Goal: Transaction & Acquisition: Purchase product/service

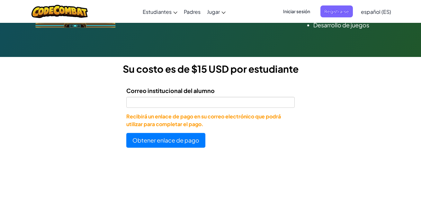
scroll to position [162, 0]
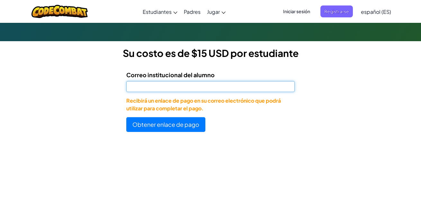
click at [236, 86] on input "Correo institucional del alumno" at bounding box center [210, 86] width 168 height 11
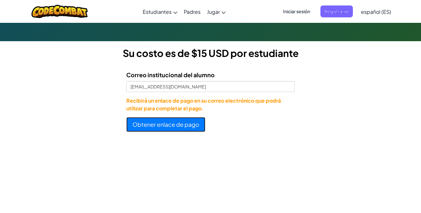
click at [178, 125] on button "Obtener enlace de pago" at bounding box center [165, 124] width 79 height 15
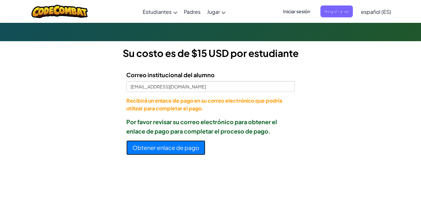
click at [181, 149] on button "Obtener enlace de pago" at bounding box center [165, 147] width 79 height 15
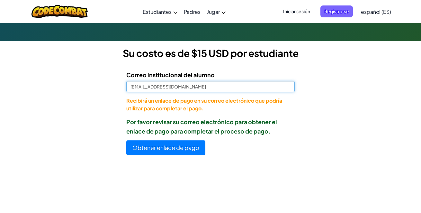
click at [196, 90] on input "[EMAIL_ADDRESS][DOMAIN_NAME]" at bounding box center [210, 86] width 168 height 11
type input "A"
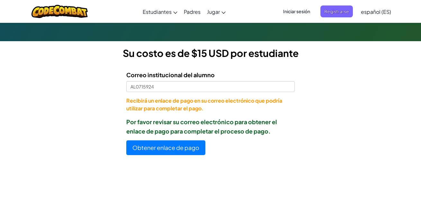
click at [316, 92] on div "Licencias de Estudiantes Tecmilenio se asoció con CodeCombat para ofrecer educa…" at bounding box center [210, 15] width 421 height 301
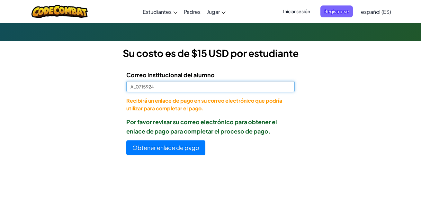
click at [204, 91] on input "AL0715924" at bounding box center [210, 86] width 168 height 11
type input "A"
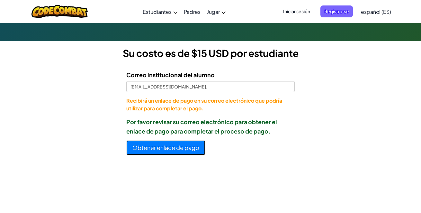
click at [174, 148] on button "Obtener enlace de pago" at bounding box center [165, 147] width 79 height 15
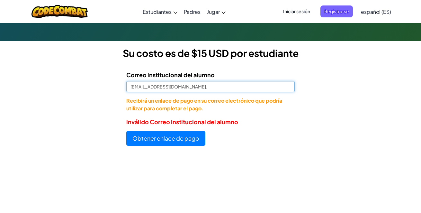
click at [130, 87] on input "[EMAIL_ADDRESS][DOMAIN_NAME]." at bounding box center [210, 86] width 168 height 11
click at [196, 88] on input "[EMAIL_ADDRESS][DOMAIN_NAME]." at bounding box center [210, 86] width 168 height 11
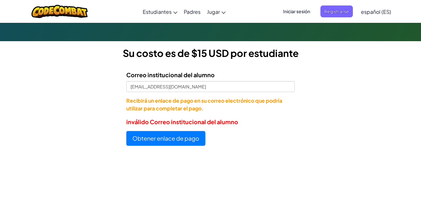
click at [192, 137] on button "Obtener enlace de pago" at bounding box center [165, 138] width 79 height 15
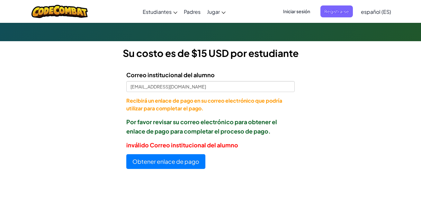
click at [329, 86] on div "Licencias de Estudiantes Tecmilenio se asoció con CodeCombat para ofrecer educa…" at bounding box center [210, 22] width 421 height 315
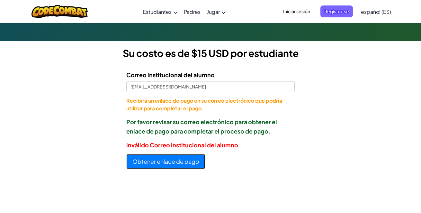
click at [174, 162] on button "Obtener enlace de pago" at bounding box center [165, 161] width 79 height 15
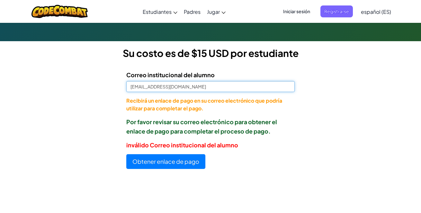
click at [195, 89] on input "[EMAIL_ADDRESS][DOMAIN_NAME]" at bounding box center [210, 86] width 168 height 11
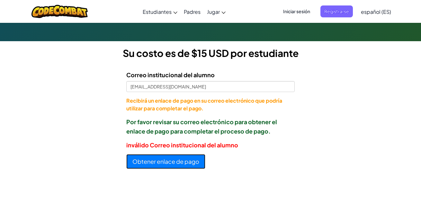
click at [167, 164] on button "Obtener enlace de pago" at bounding box center [165, 161] width 79 height 15
click at [182, 157] on button "Obtener enlace de pago" at bounding box center [165, 161] width 79 height 15
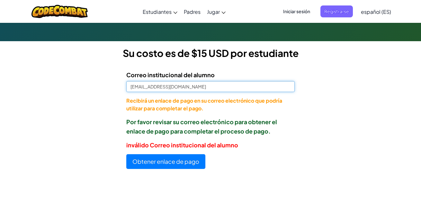
click at [207, 85] on input "[EMAIL_ADDRESS][DOMAIN_NAME]" at bounding box center [210, 86] width 168 height 11
type input "A"
type input "[EMAIL_ADDRESS][DOMAIN_NAME]"
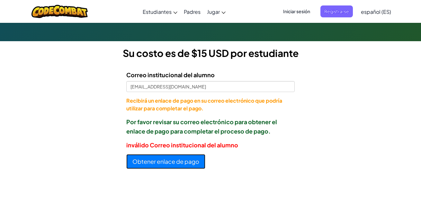
click at [185, 155] on button "Obtener enlace de pago" at bounding box center [165, 161] width 79 height 15
click at [169, 166] on button "Obtener enlace de pago" at bounding box center [165, 161] width 79 height 15
